Goal: Task Accomplishment & Management: Complete application form

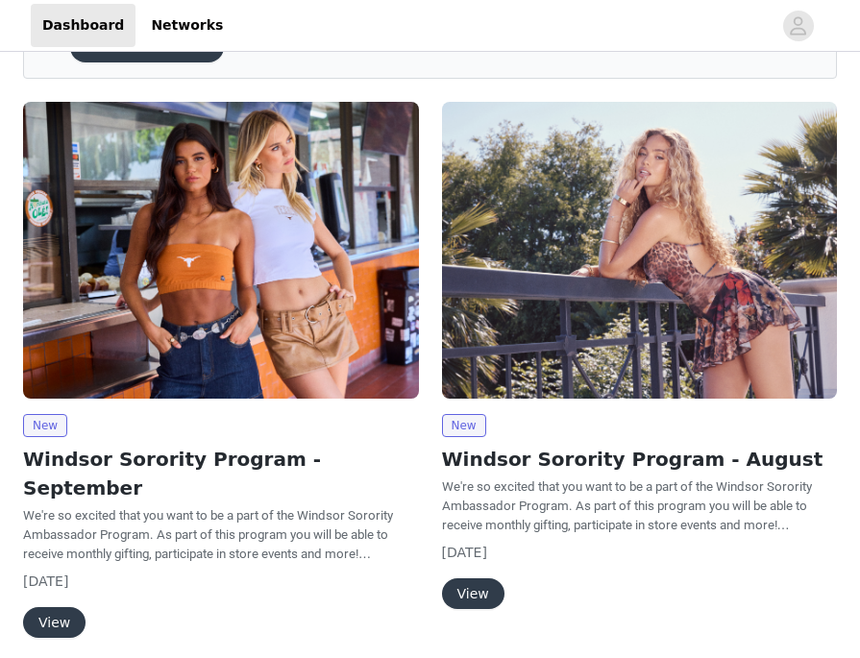
scroll to position [116, 0]
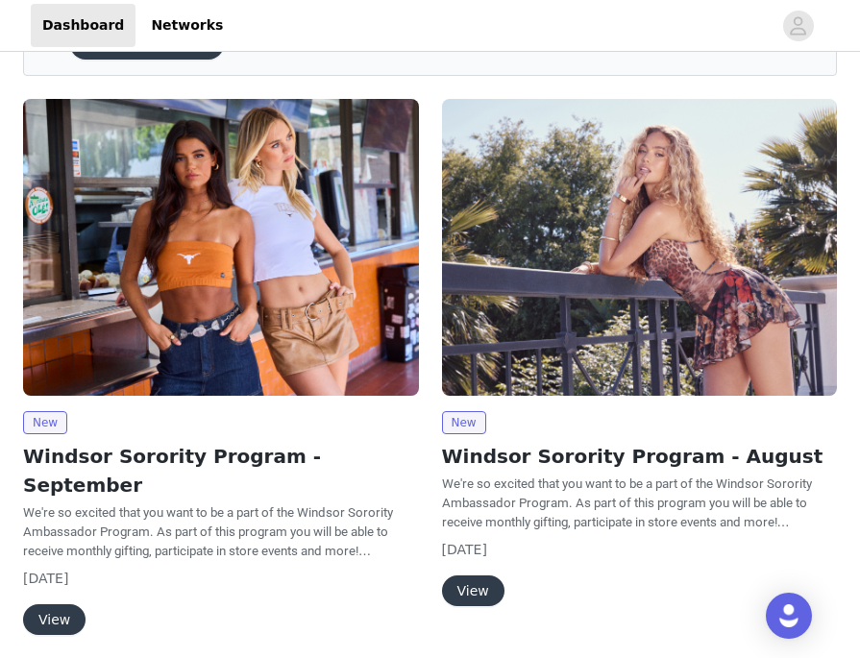
click at [63, 604] on button "View" at bounding box center [54, 619] width 62 height 31
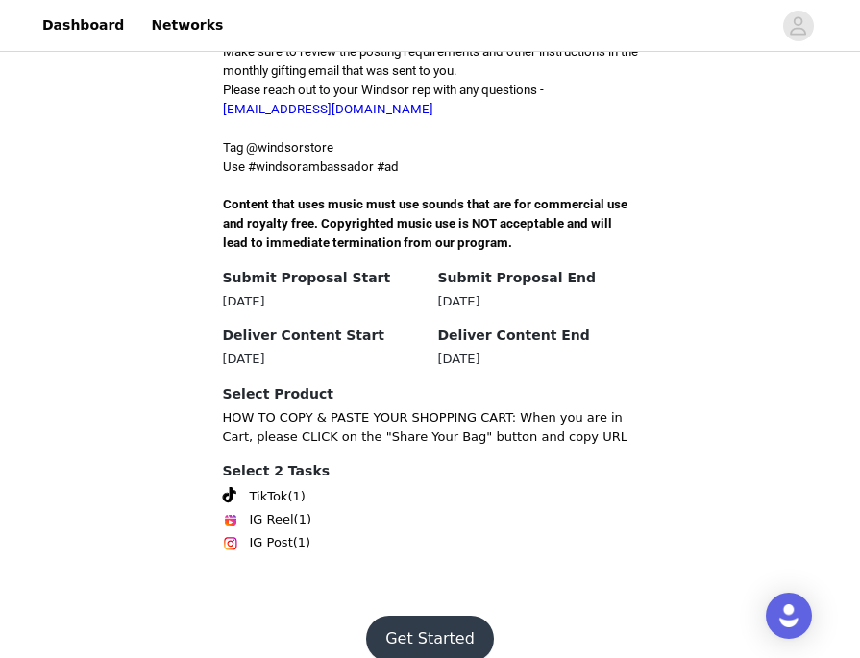
scroll to position [611, 0]
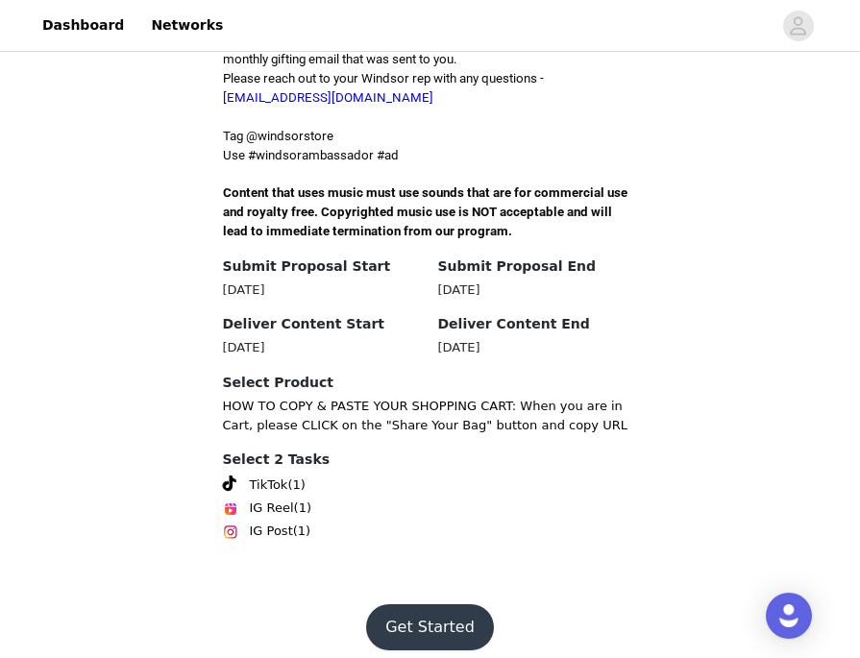
click at [454, 608] on button "Get Started" at bounding box center [430, 627] width 128 height 46
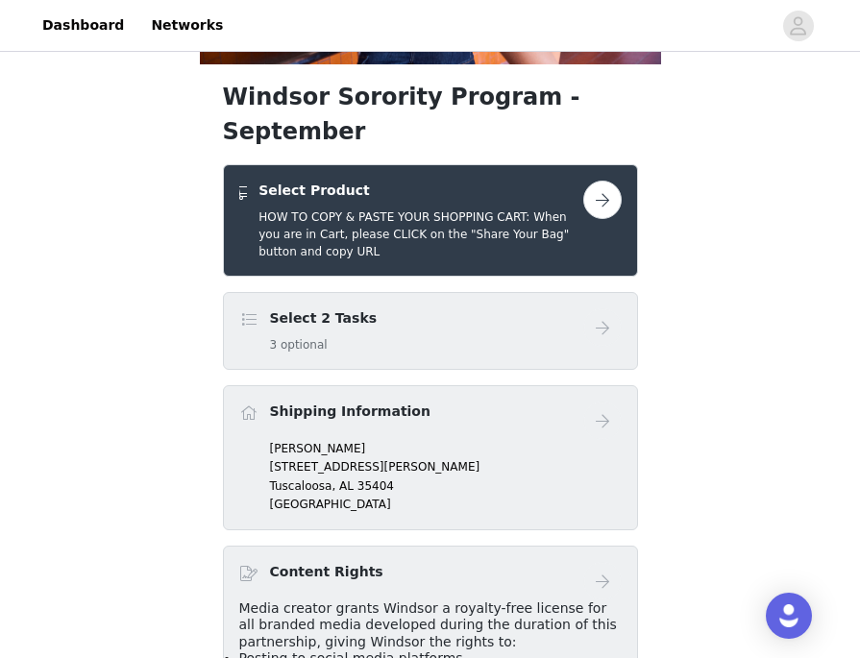
scroll to position [301, 0]
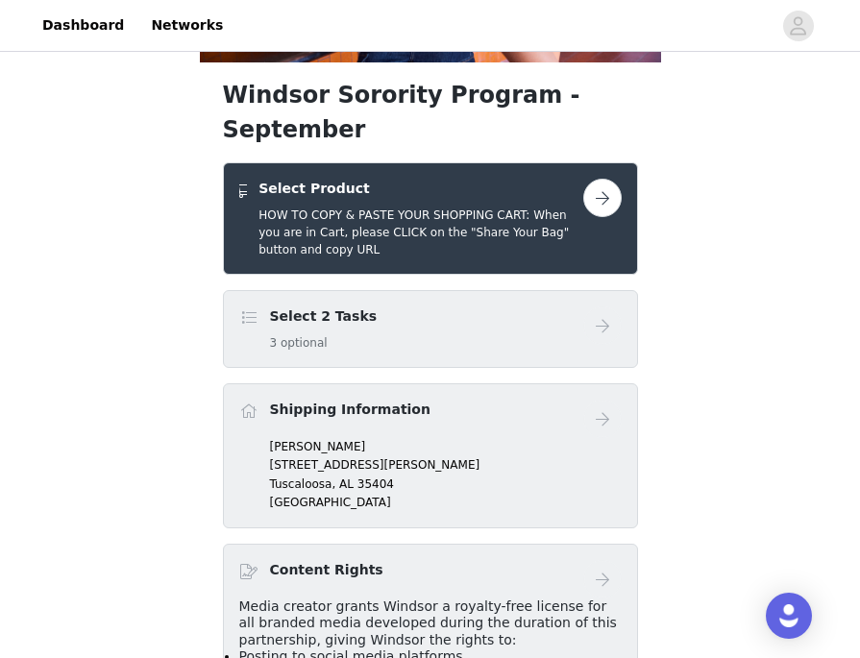
click at [590, 179] on button "button" at bounding box center [602, 198] width 38 height 38
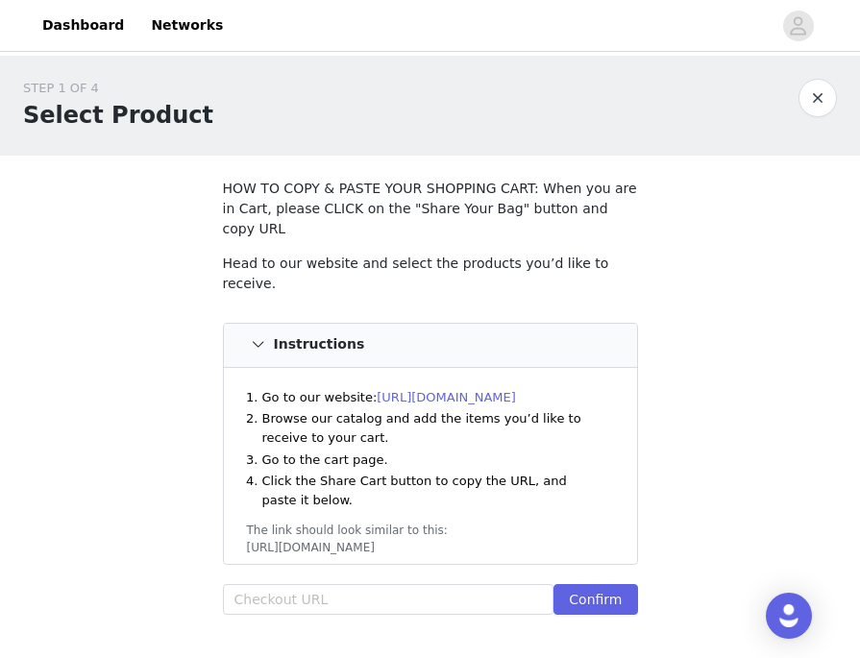
scroll to position [77, 0]
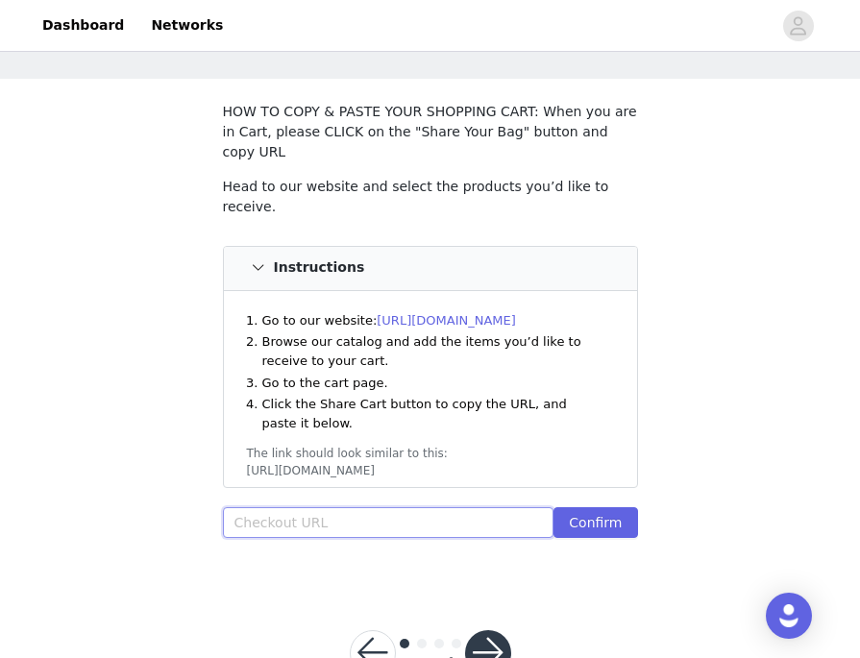
click at [326, 507] on input "text" at bounding box center [388, 522] width 331 height 31
paste input "[URL][DOMAIN_NAME]"
type input "[URL][DOMAIN_NAME]"
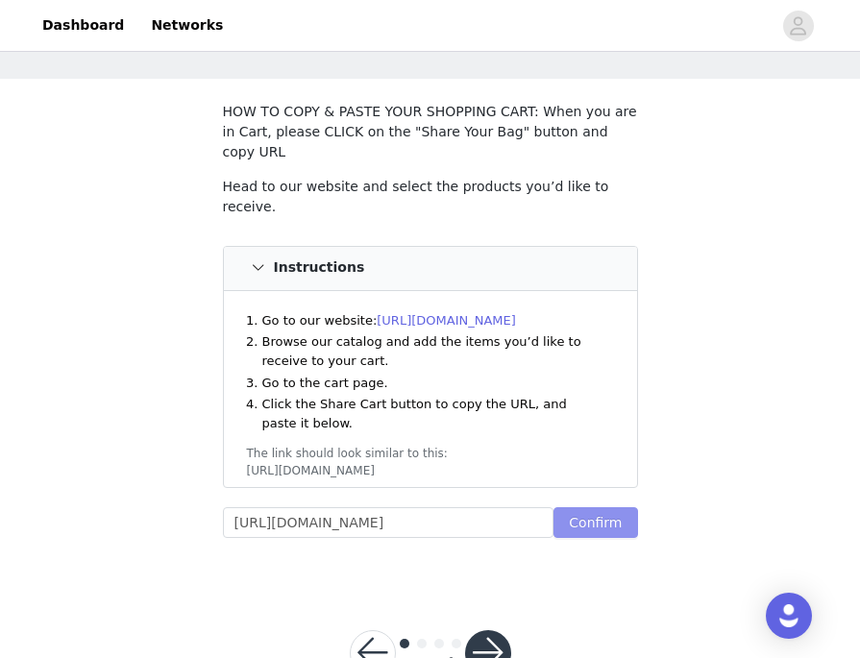
click at [580, 507] on button "Confirm" at bounding box center [595, 522] width 84 height 31
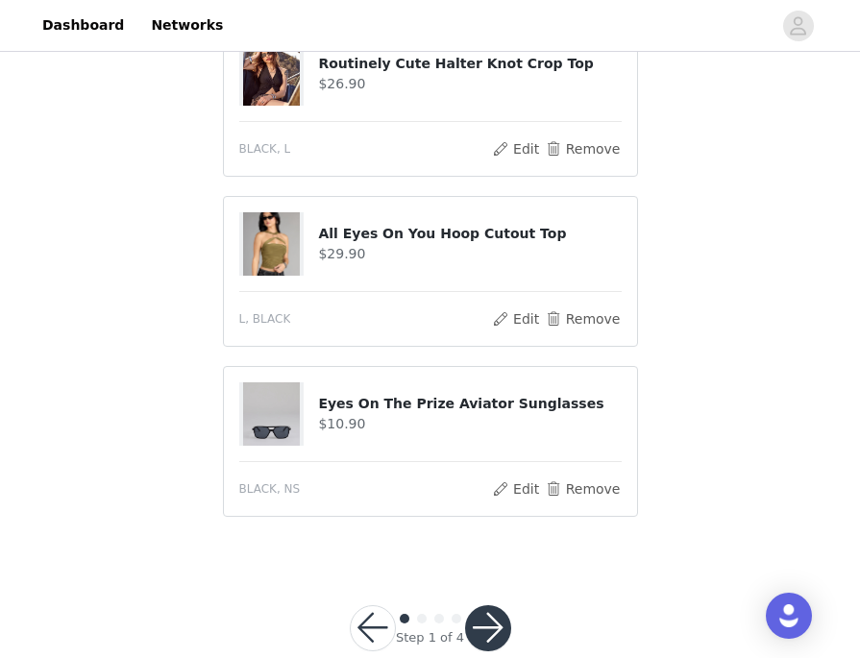
scroll to position [1633, 0]
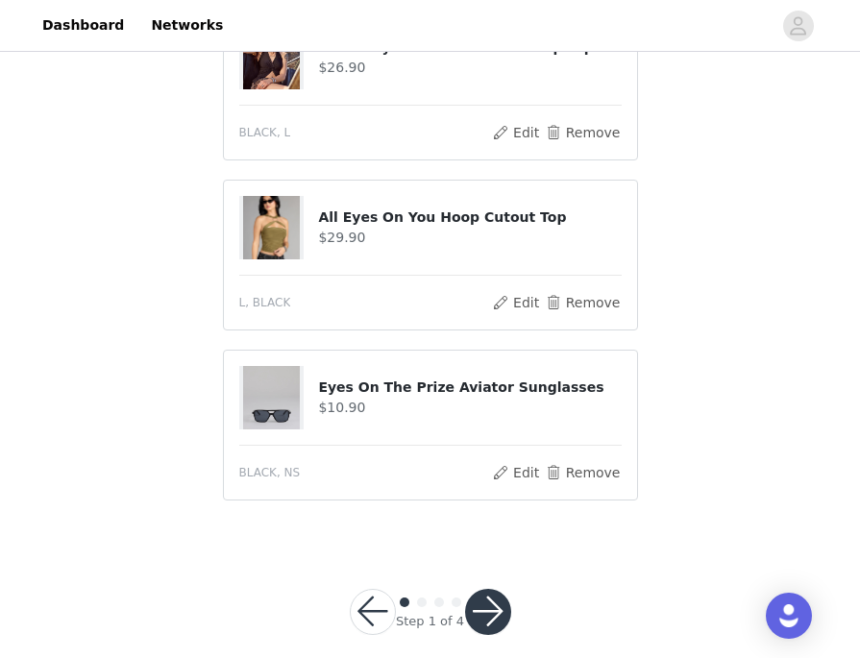
click at [482, 589] on button "button" at bounding box center [488, 612] width 46 height 46
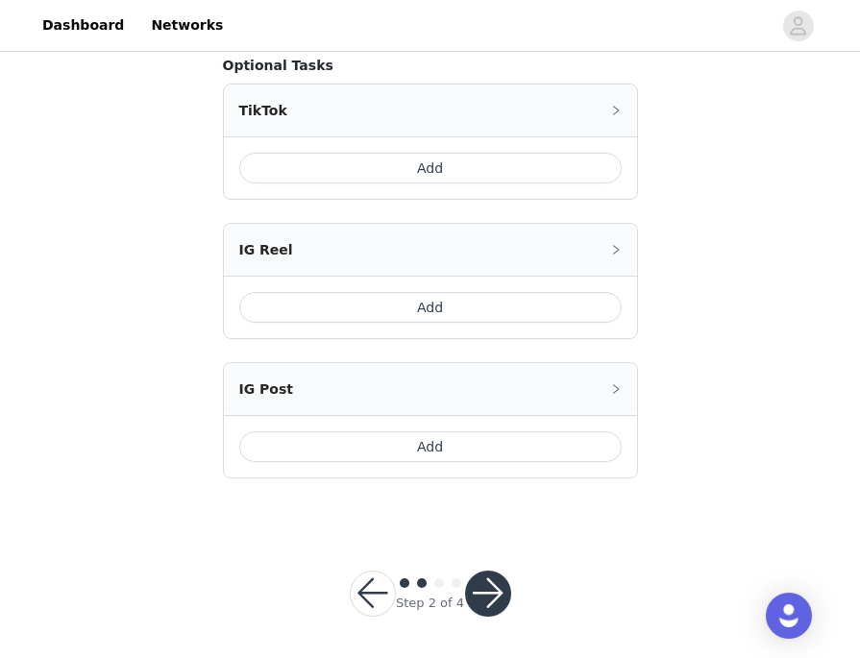
scroll to position [502, 0]
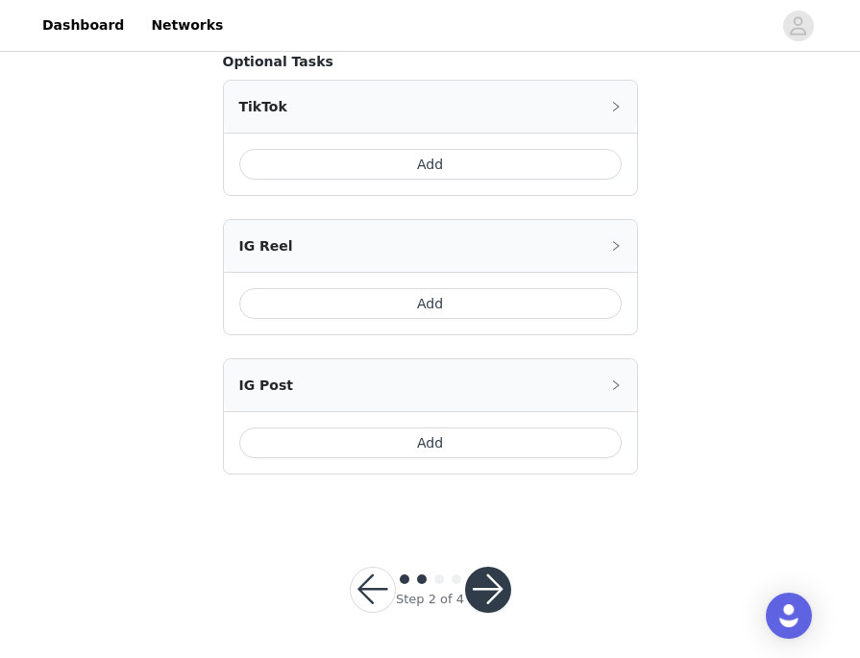
click at [356, 161] on button "Add" at bounding box center [430, 164] width 382 height 31
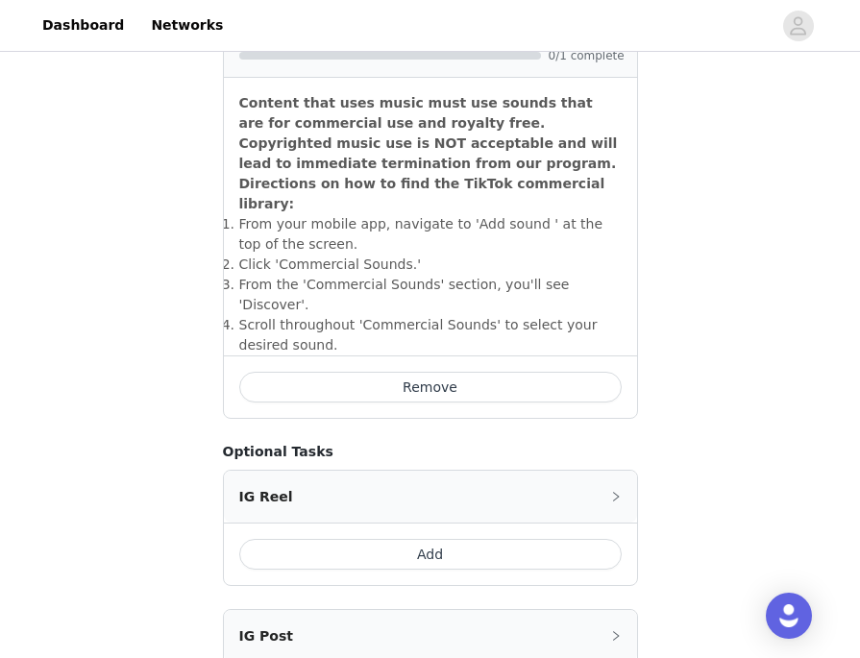
scroll to position [824, 0]
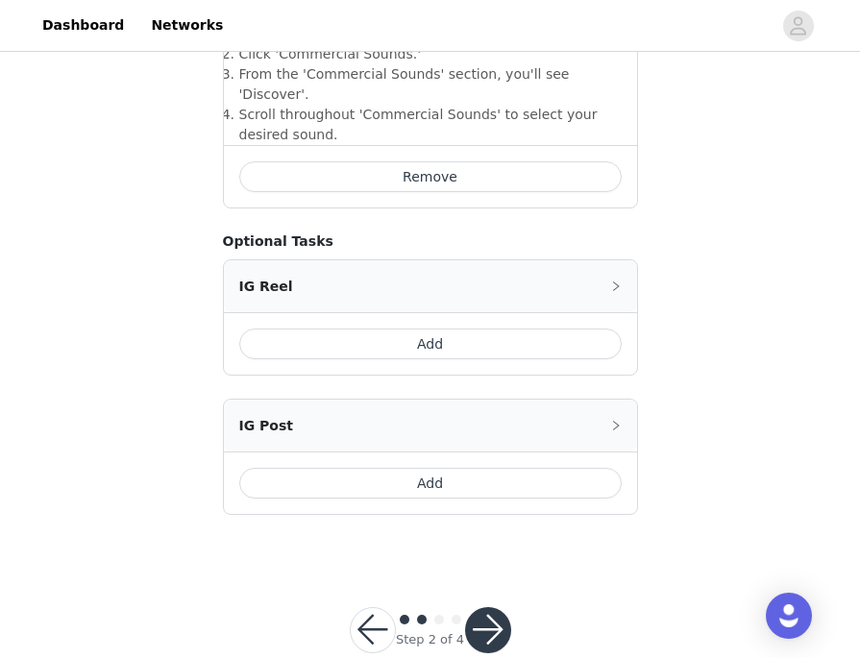
click at [494, 607] on button "button" at bounding box center [488, 630] width 46 height 46
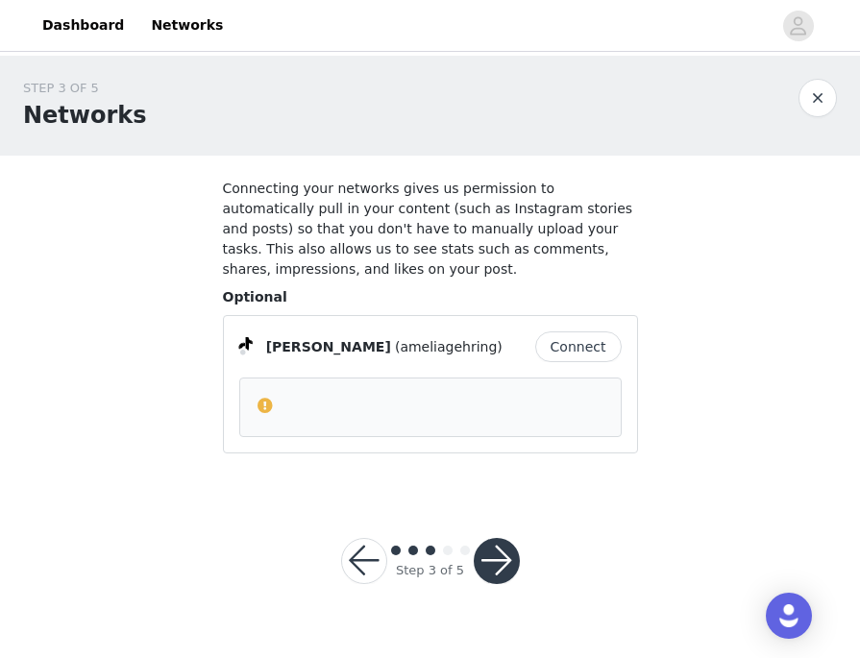
click at [490, 546] on button "button" at bounding box center [496, 561] width 46 height 46
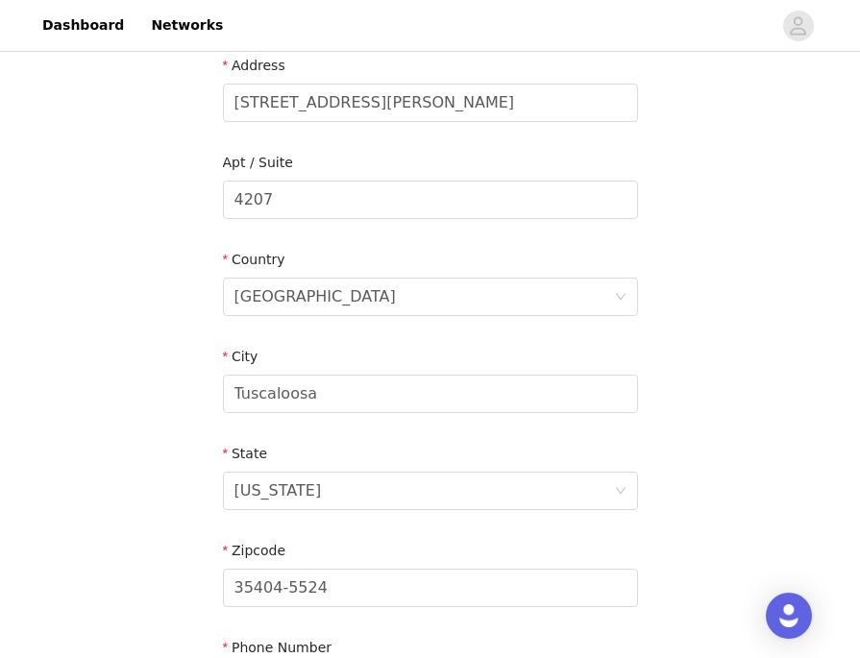
scroll to position [415, 0]
click at [327, 92] on input "[STREET_ADDRESS][PERSON_NAME]" at bounding box center [430, 102] width 415 height 38
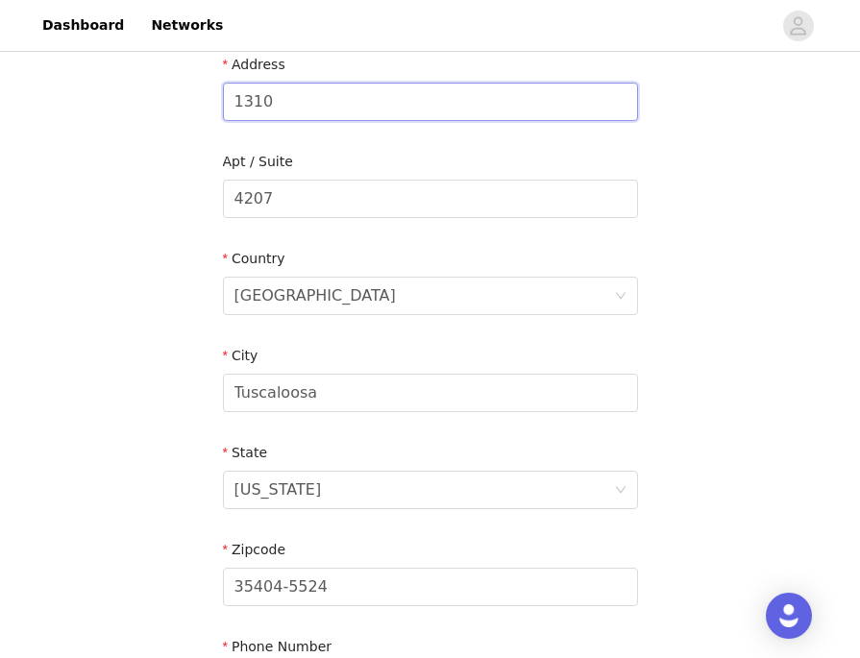
type input "[STREET_ADDRESS]"
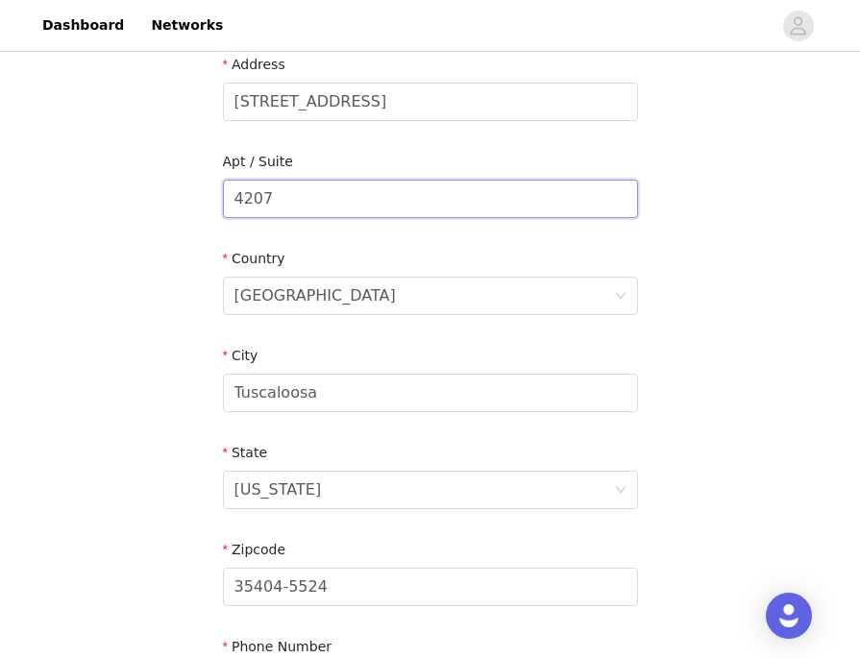
click at [324, 186] on input "4207" at bounding box center [430, 199] width 415 height 38
type input "36"
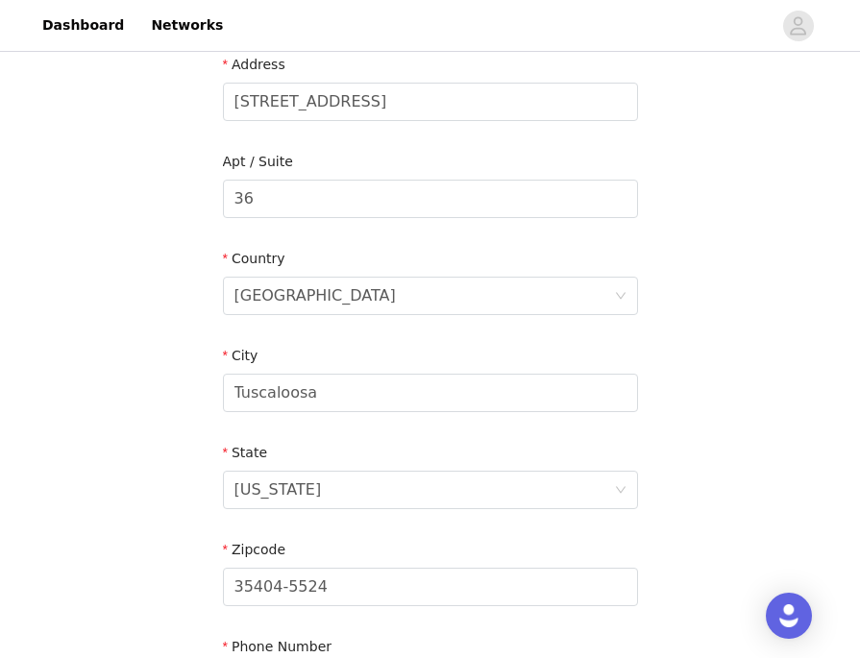
click at [161, 384] on div "STEP 4 OF 5 Shipping Information Email [PERSON_NAME][EMAIL_ADDRESS][DOMAIN_NAME…" at bounding box center [430, 199] width 860 height 1116
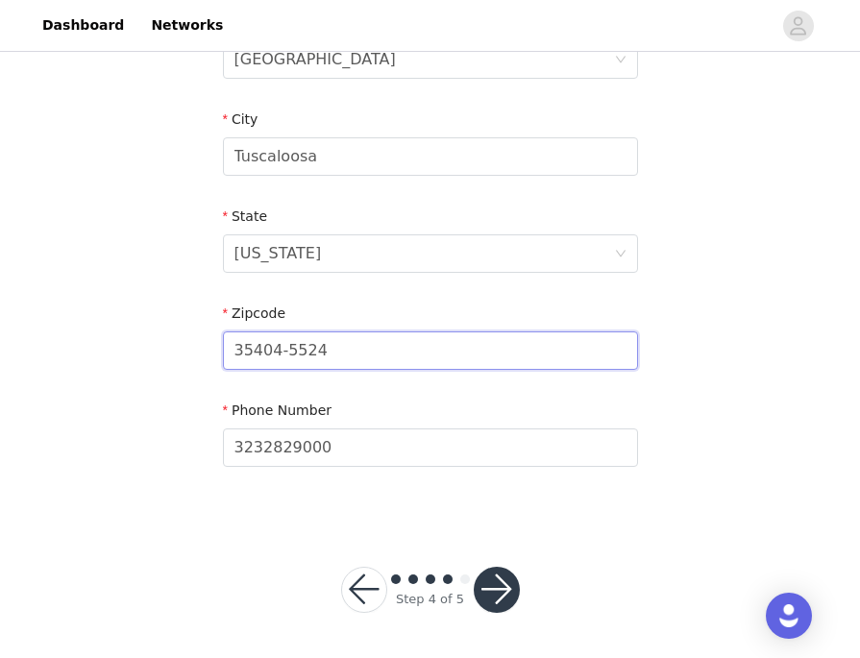
click at [256, 350] on input "35404-5524" at bounding box center [430, 350] width 415 height 38
type input "35401"
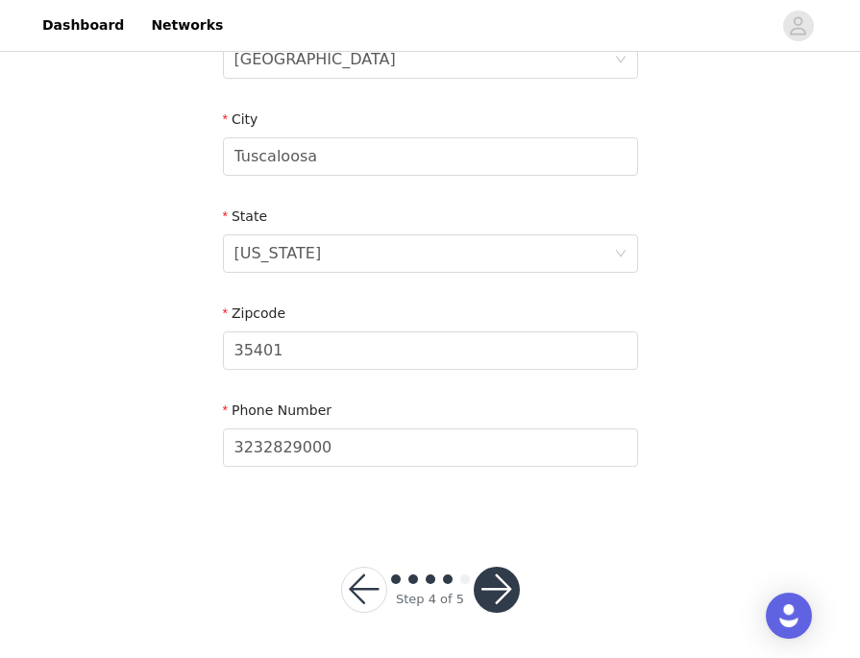
click at [299, 459] on input "3232829000" at bounding box center [430, 447] width 415 height 38
type input "7324296593"
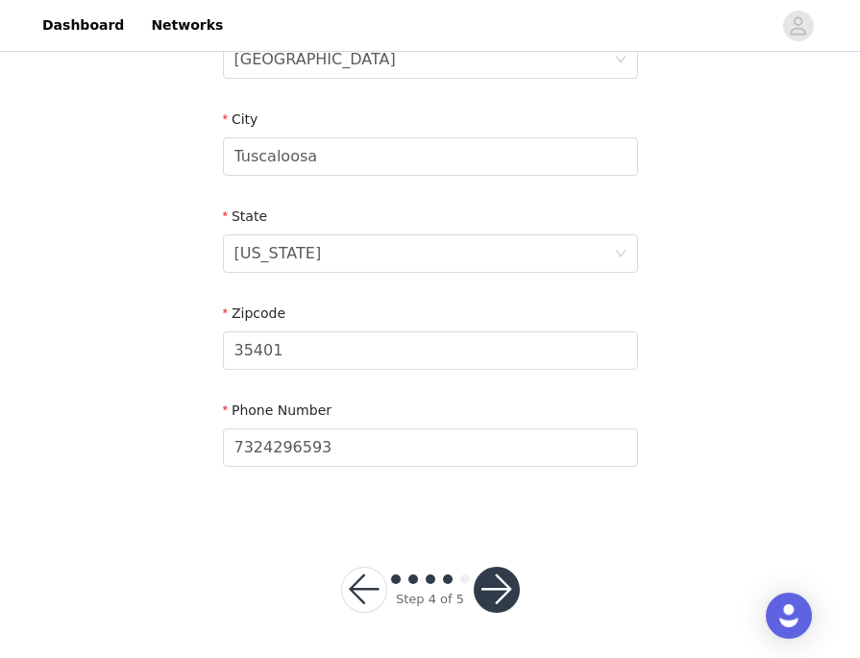
click at [501, 584] on button "button" at bounding box center [496, 590] width 46 height 46
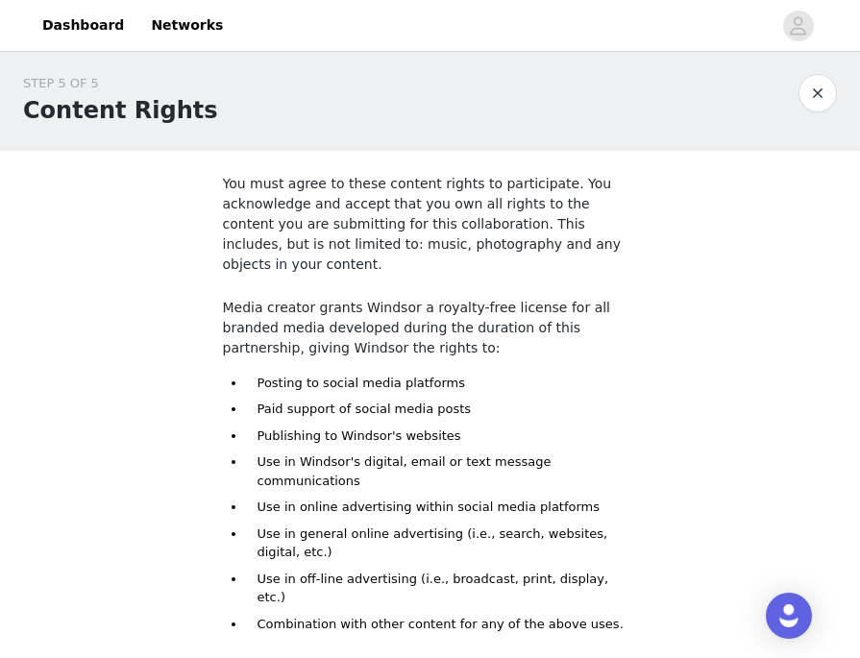
scroll to position [140, 0]
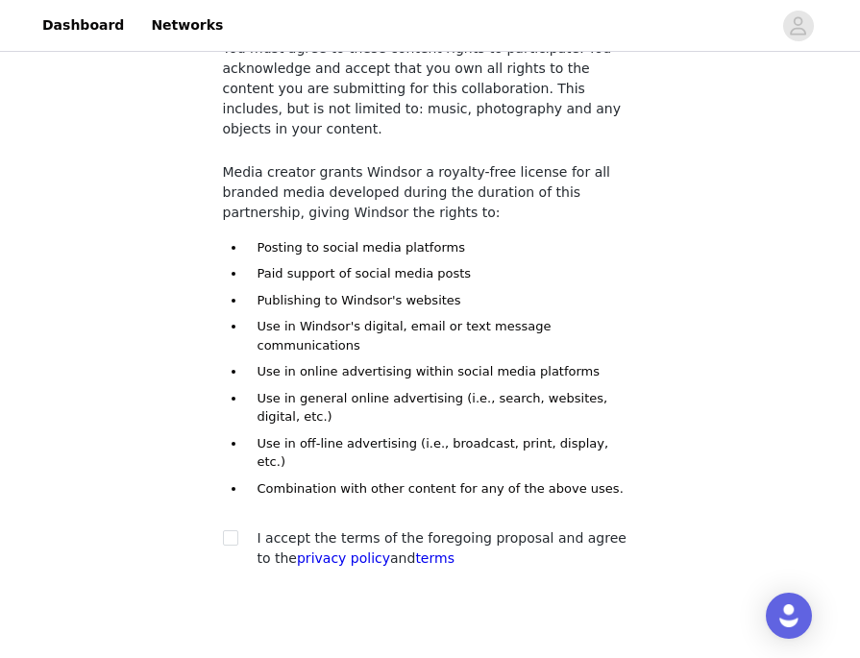
click at [238, 528] on div at bounding box center [236, 538] width 27 height 20
click at [229, 530] on input "checkbox" at bounding box center [229, 536] width 13 height 13
checkbox input "true"
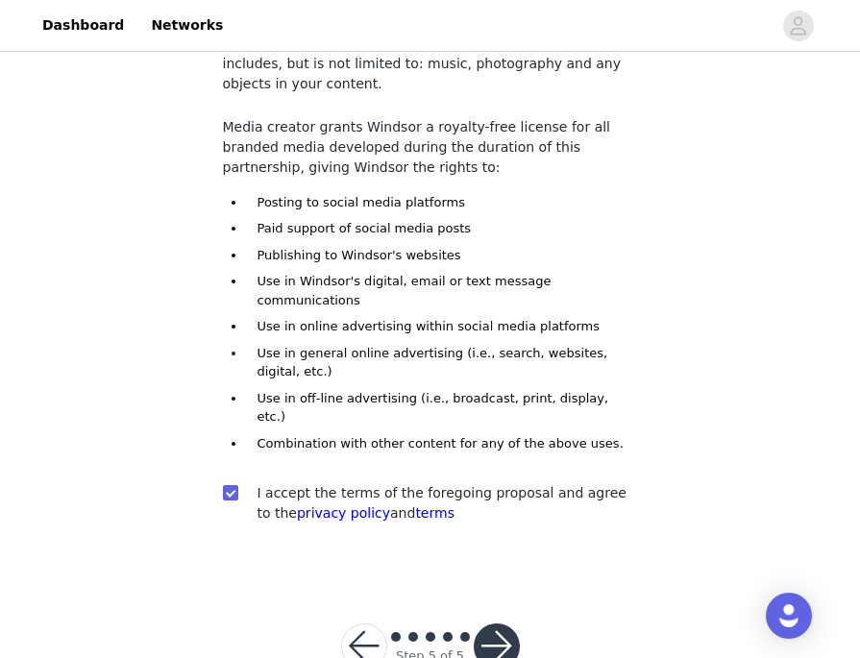
click at [488, 623] on button "button" at bounding box center [496, 646] width 46 height 46
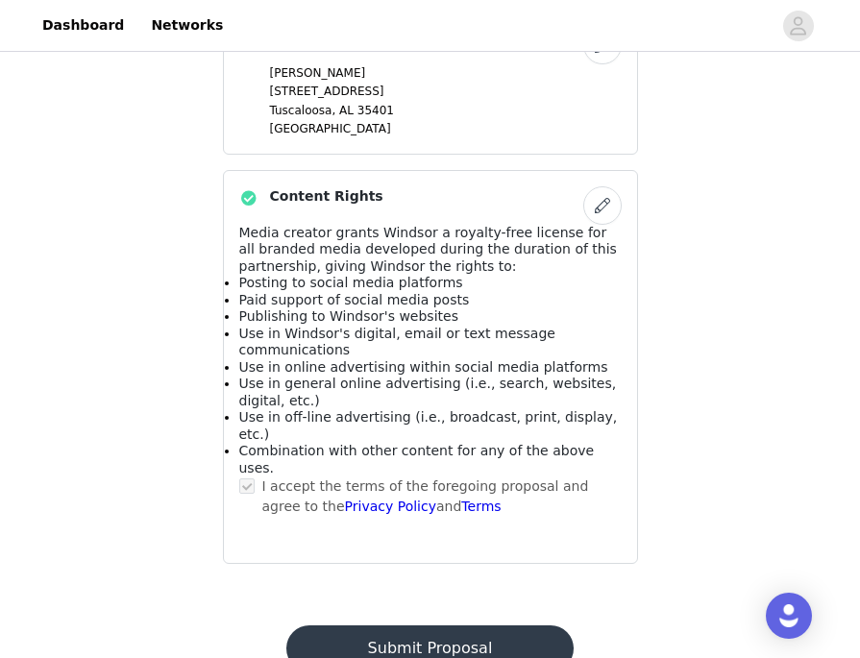
click at [411, 625] on button "Submit Proposal" at bounding box center [429, 648] width 287 height 46
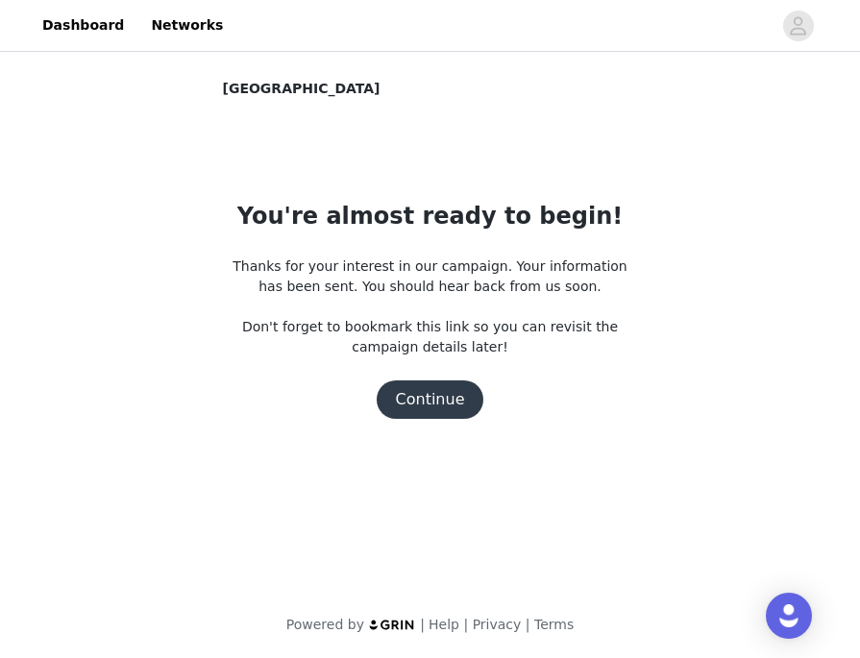
click at [402, 408] on button "Continue" at bounding box center [430, 399] width 108 height 38
